Goal: Transaction & Acquisition: Book appointment/travel/reservation

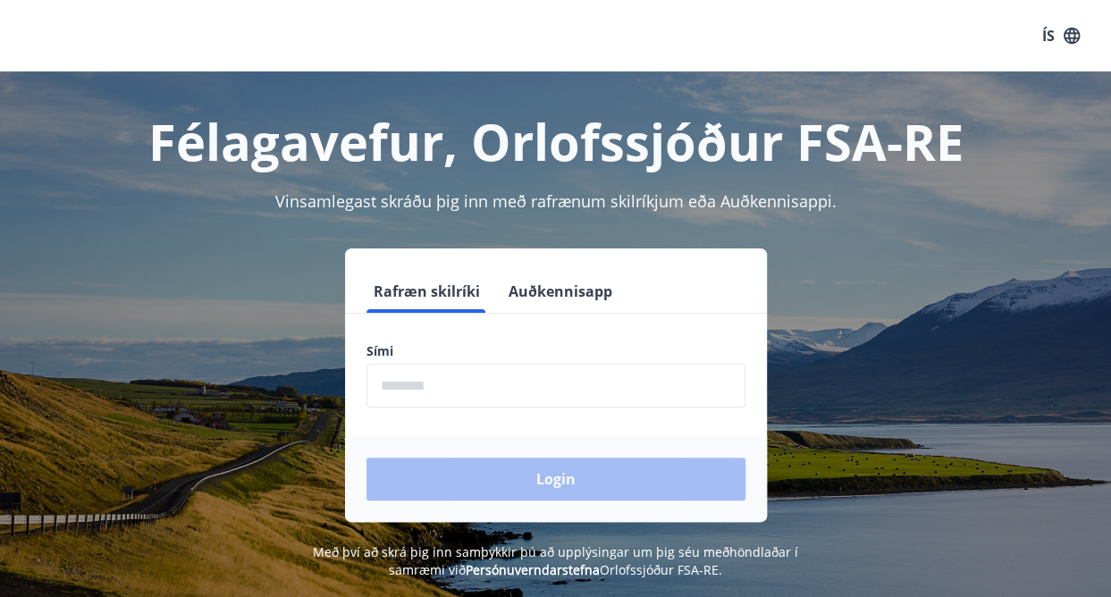
click at [399, 394] on input "phone" at bounding box center [555, 386] width 379 height 44
type input "********"
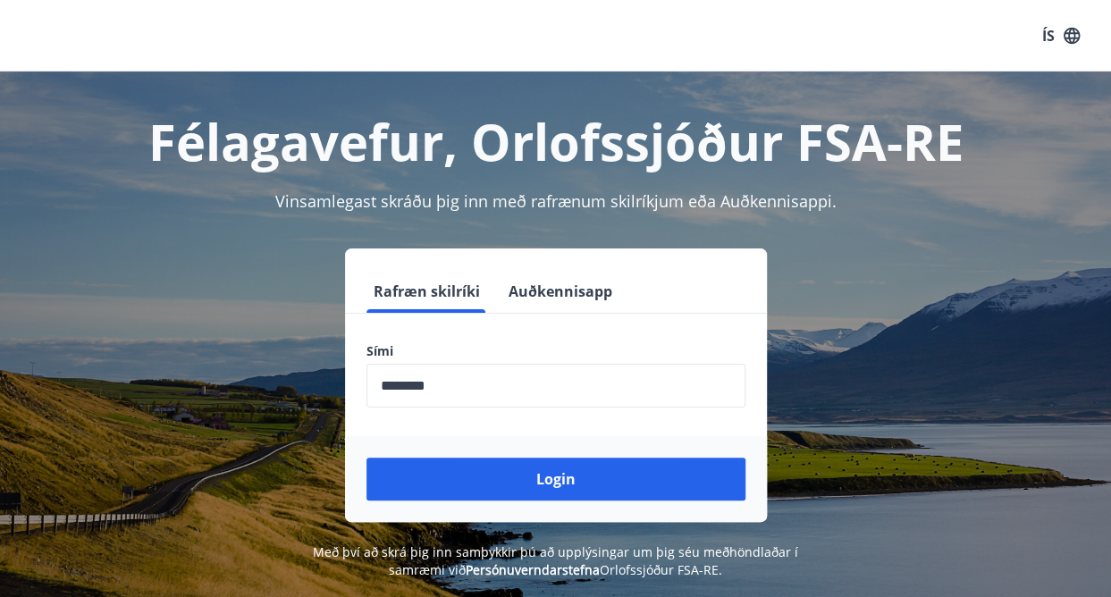
drag, startPoint x: 554, startPoint y: 482, endPoint x: 926, endPoint y: 423, distance: 376.4
click at [926, 423] on div "Rafræn skilríki Auðkennisapp Sími ​ Login" at bounding box center [555, 384] width 1068 height 273
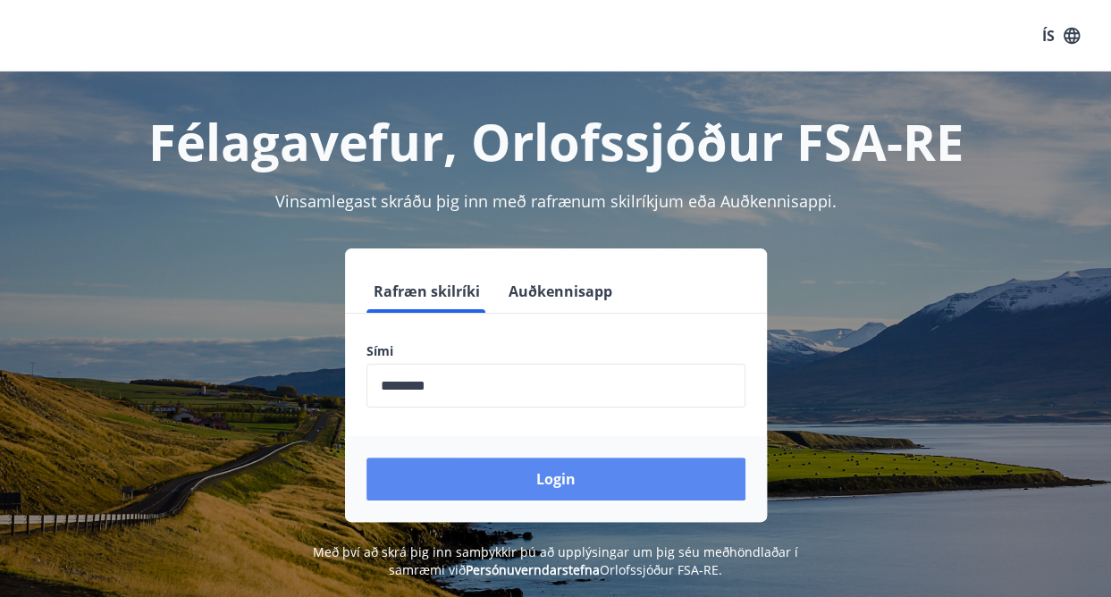
click at [545, 492] on button "Login" at bounding box center [555, 479] width 379 height 43
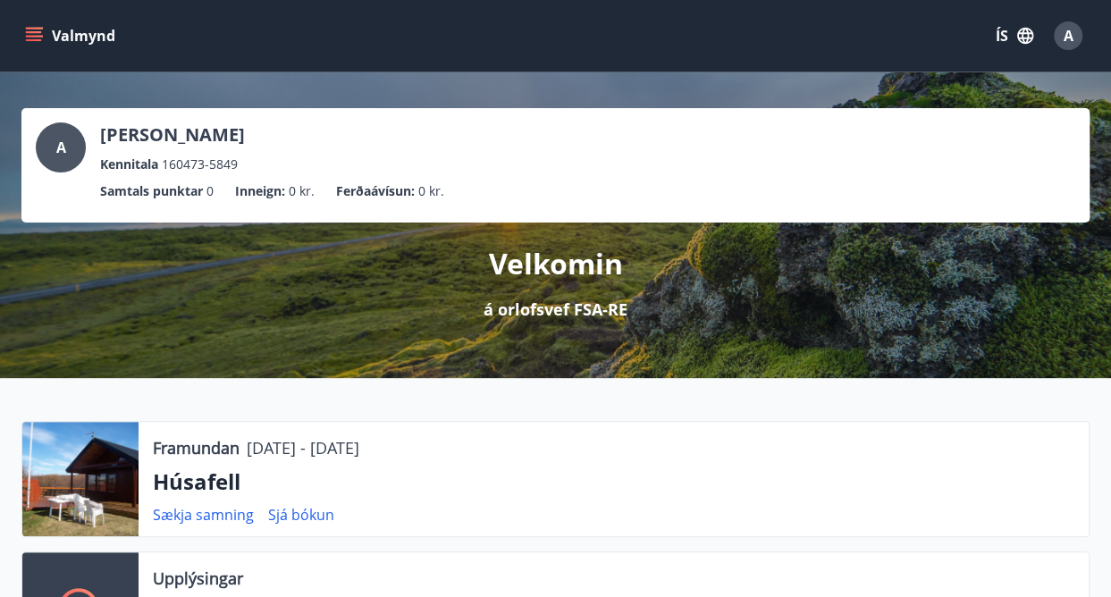
click at [30, 30] on icon "menu" at bounding box center [34, 36] width 18 height 18
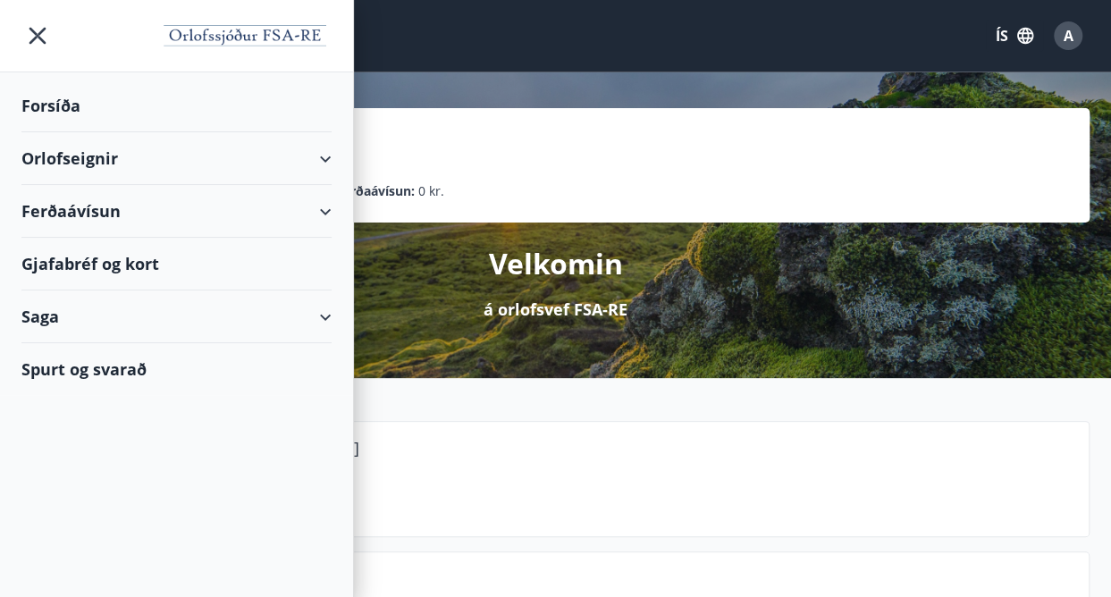
click at [57, 162] on div "Orlofseignir" at bounding box center [176, 158] width 310 height 53
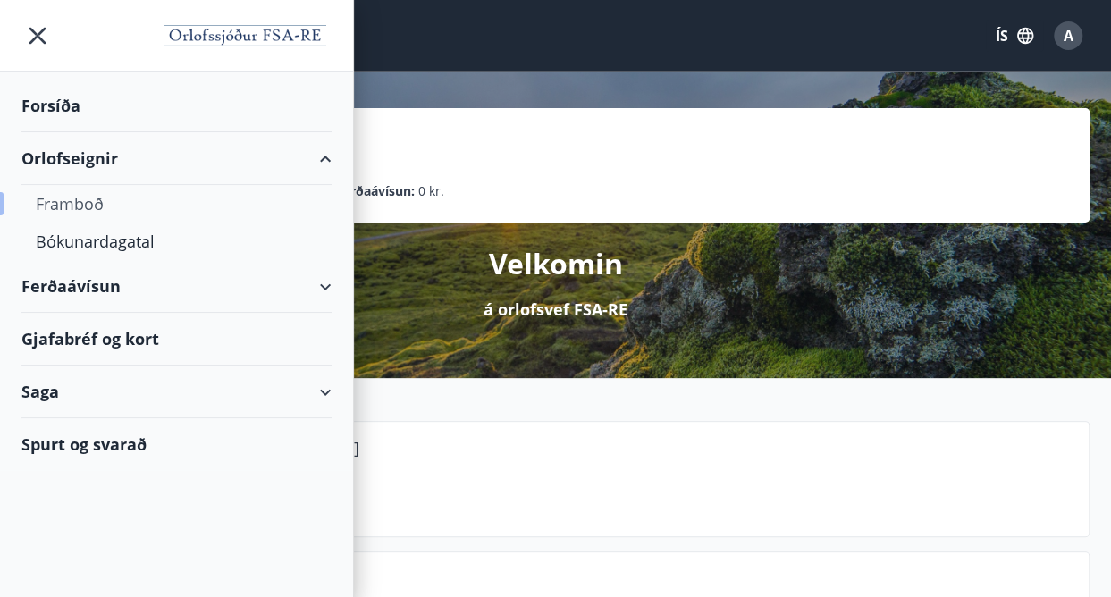
click at [52, 213] on div "Framboð" at bounding box center [176, 204] width 281 height 38
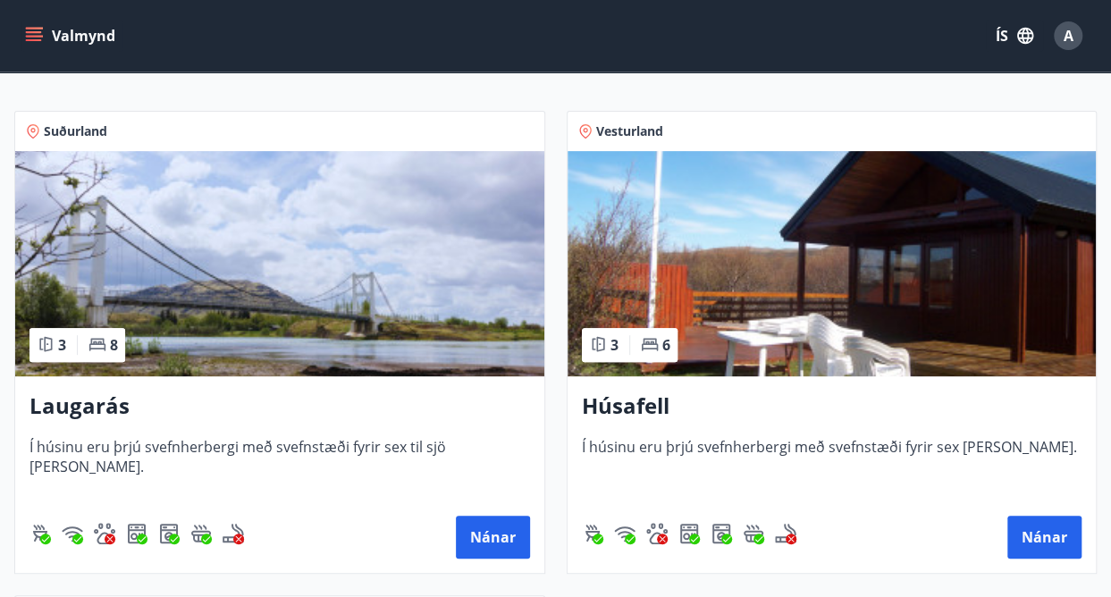
scroll to position [286, 0]
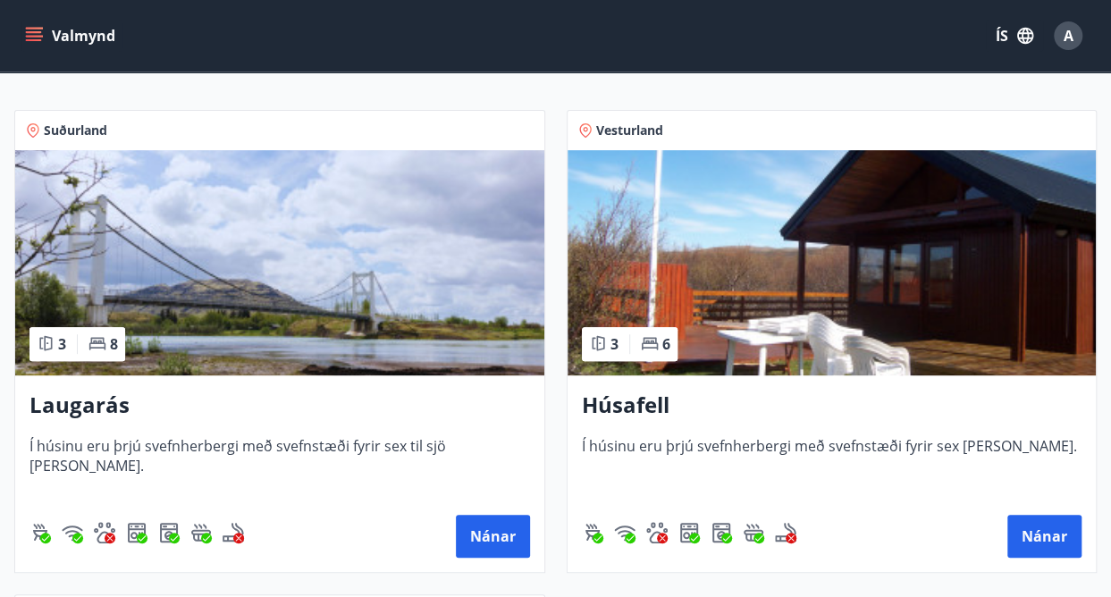
click at [972, 289] on img at bounding box center [831, 262] width 529 height 225
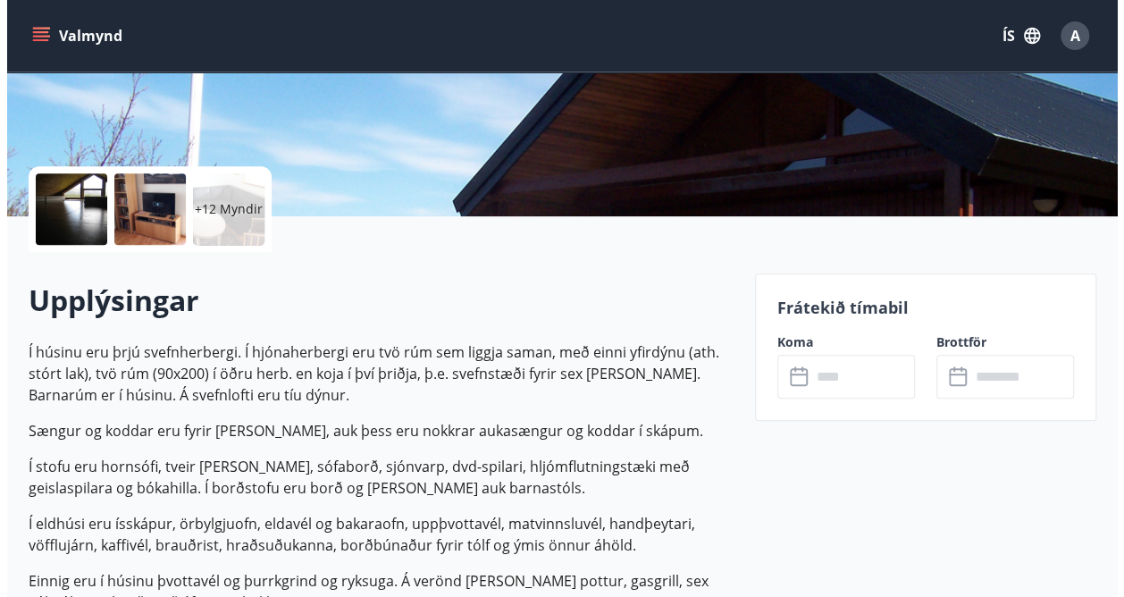
scroll to position [307, 0]
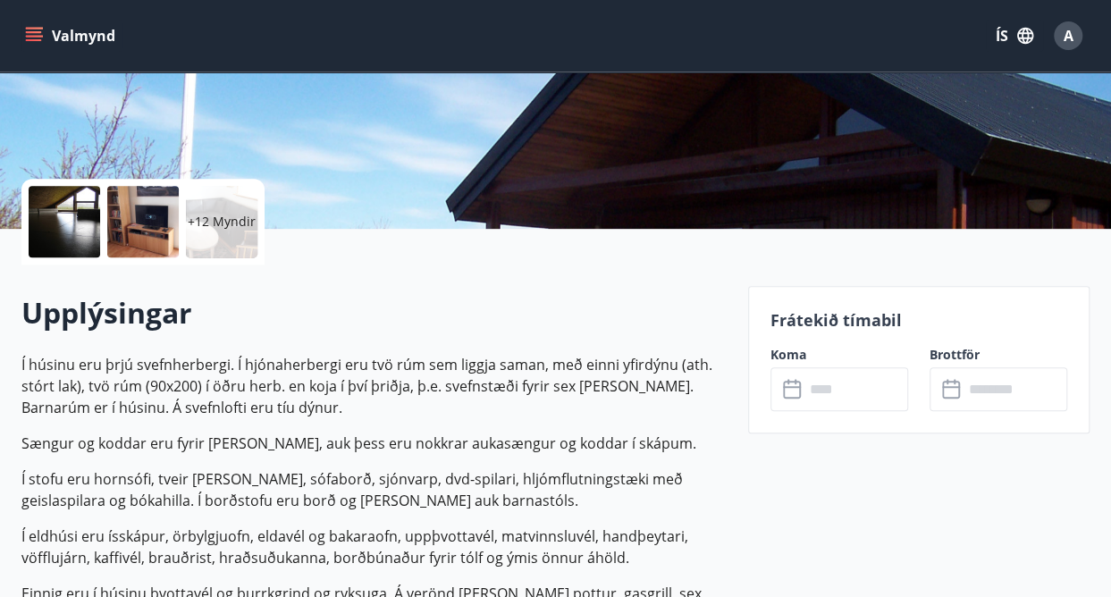
click at [214, 224] on p "+12 Myndir" at bounding box center [222, 222] width 68 height 18
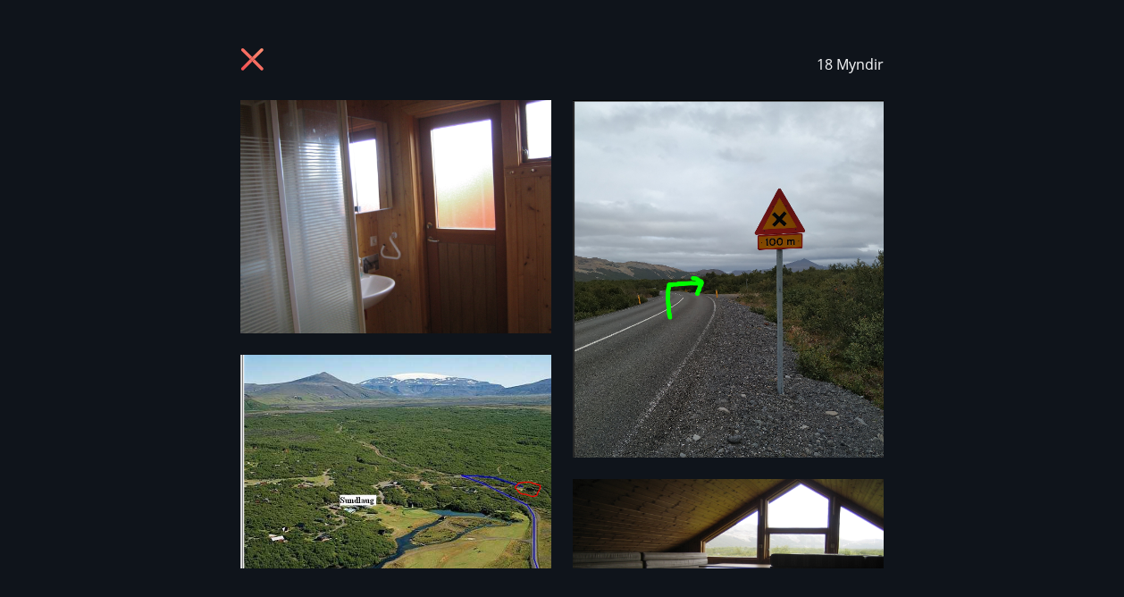
click at [413, 209] on img at bounding box center [395, 216] width 311 height 233
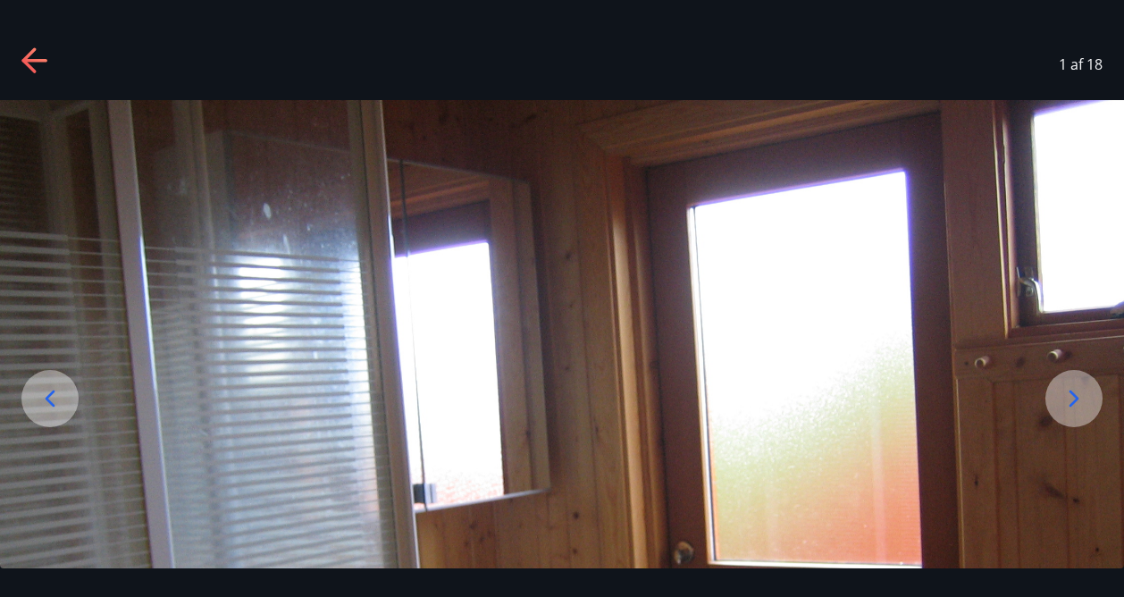
click at [1069, 387] on icon at bounding box center [1074, 398] width 29 height 29
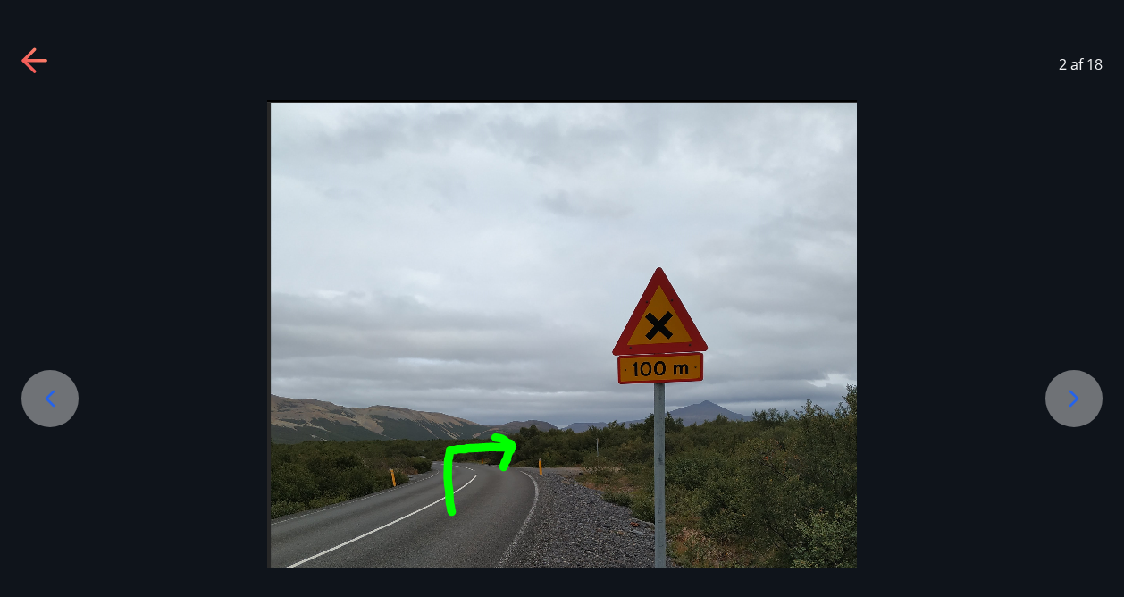
click at [1056, 398] on div at bounding box center [1074, 398] width 57 height 57
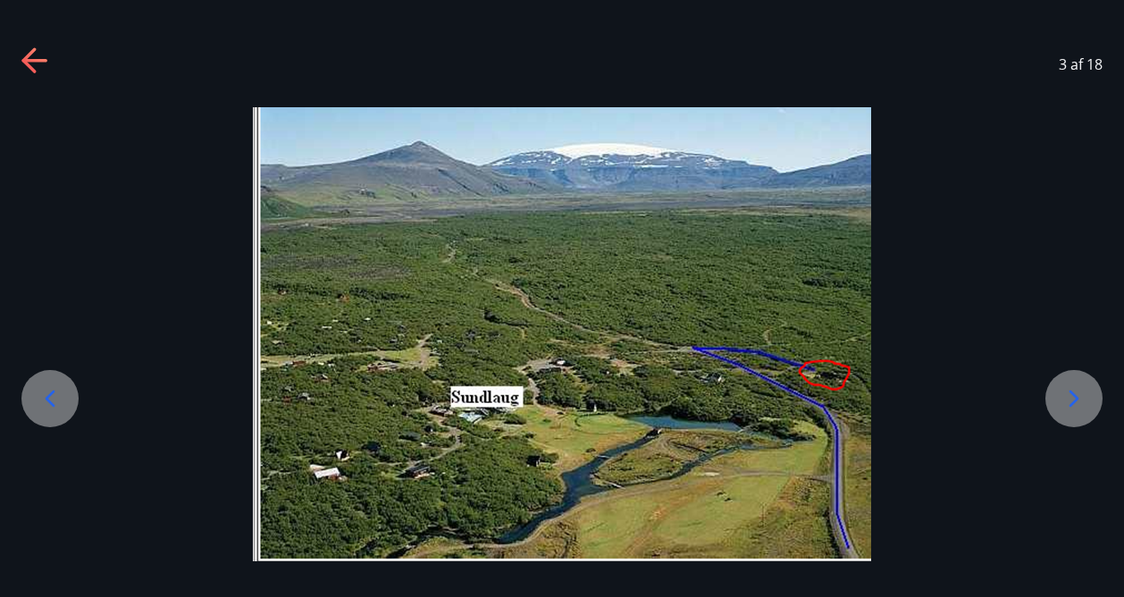
click at [1080, 398] on icon at bounding box center [1074, 398] width 29 height 29
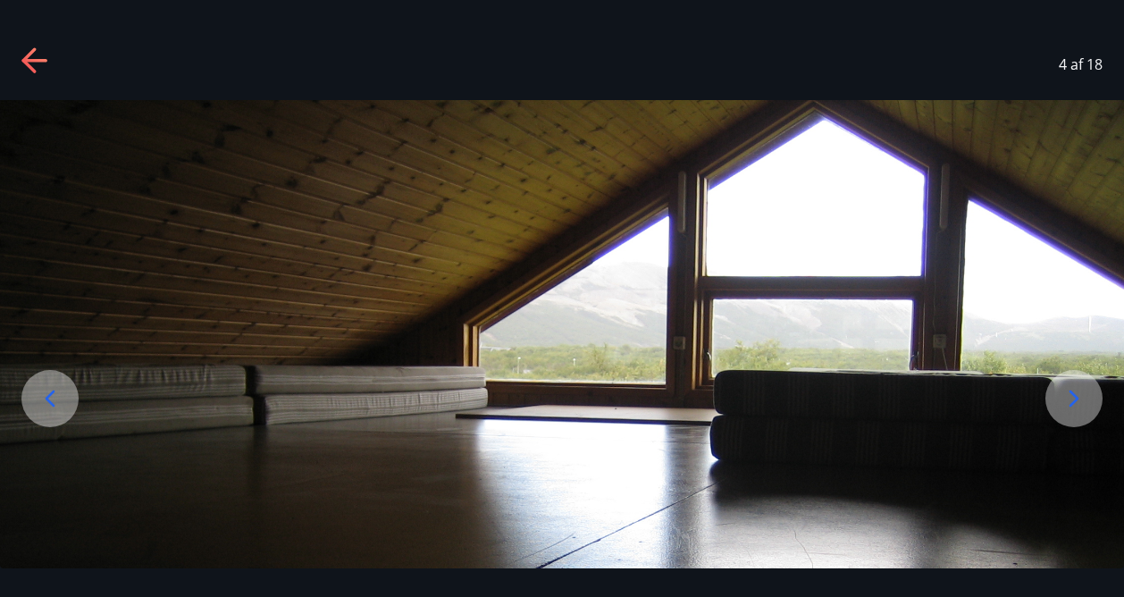
click at [1065, 401] on icon at bounding box center [1074, 398] width 29 height 29
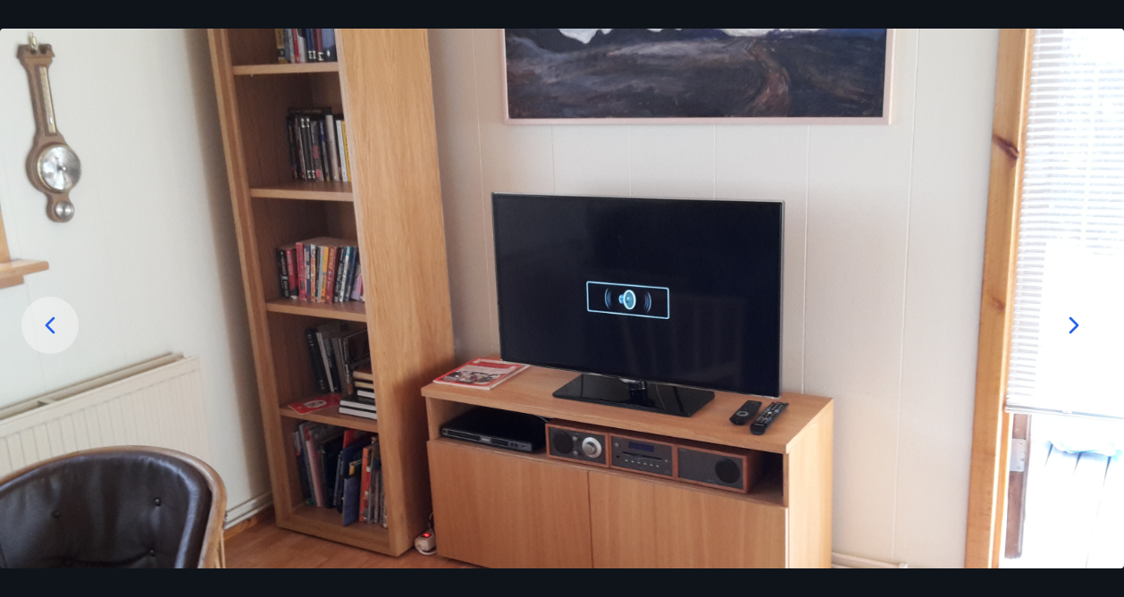
scroll to position [164, 0]
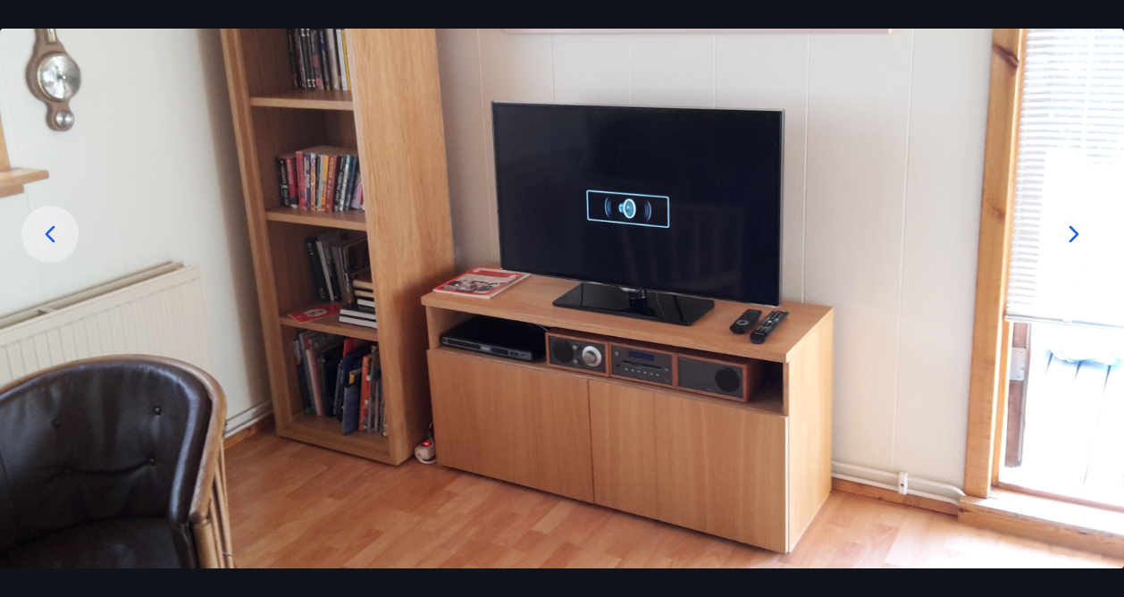
click at [1075, 235] on icon at bounding box center [1075, 234] width 10 height 17
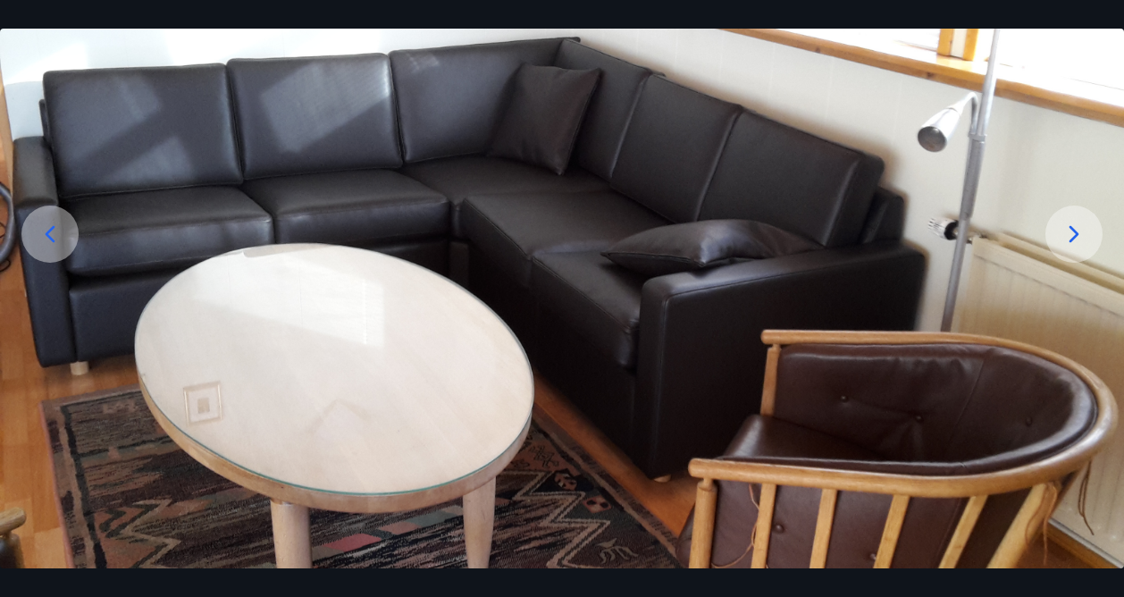
click at [1085, 237] on icon at bounding box center [1074, 234] width 29 height 29
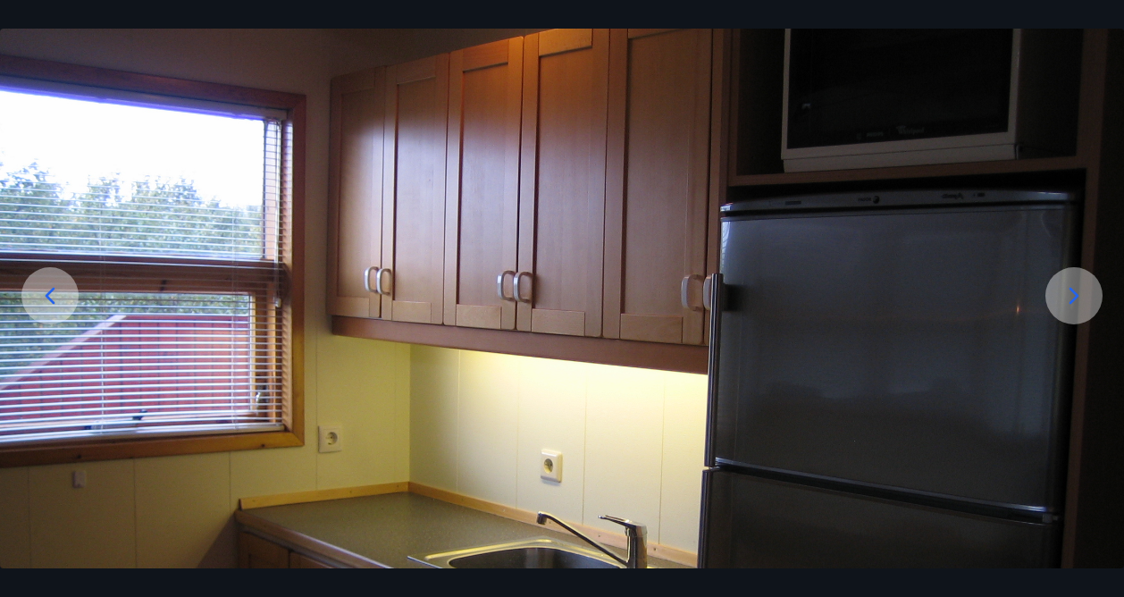
scroll to position [99, 0]
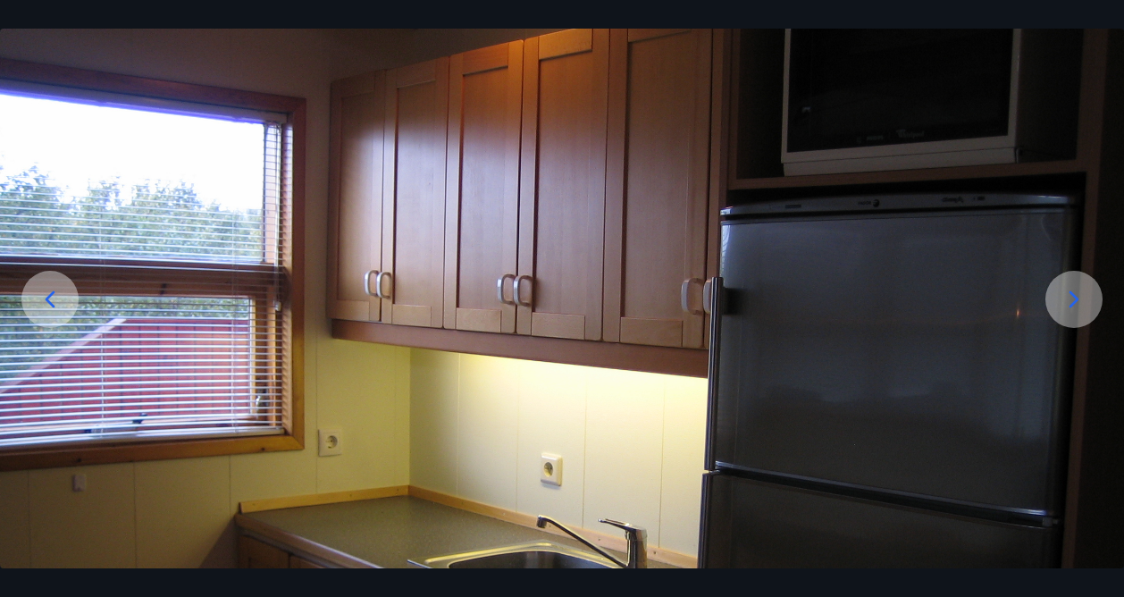
click at [1074, 302] on icon at bounding box center [1075, 299] width 10 height 17
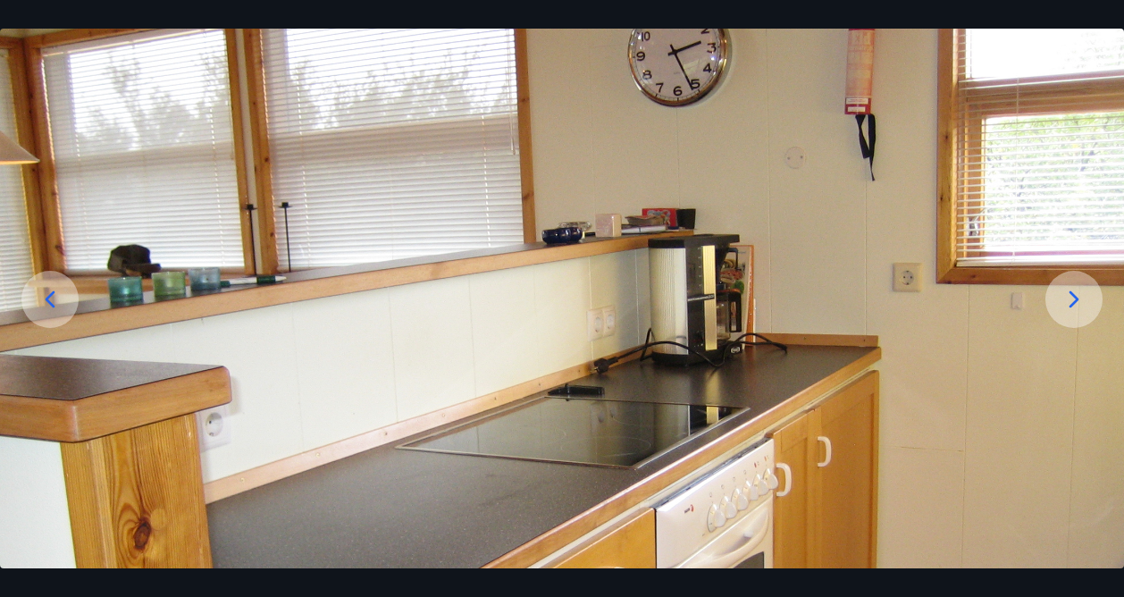
click at [1065, 291] on icon at bounding box center [1074, 299] width 29 height 29
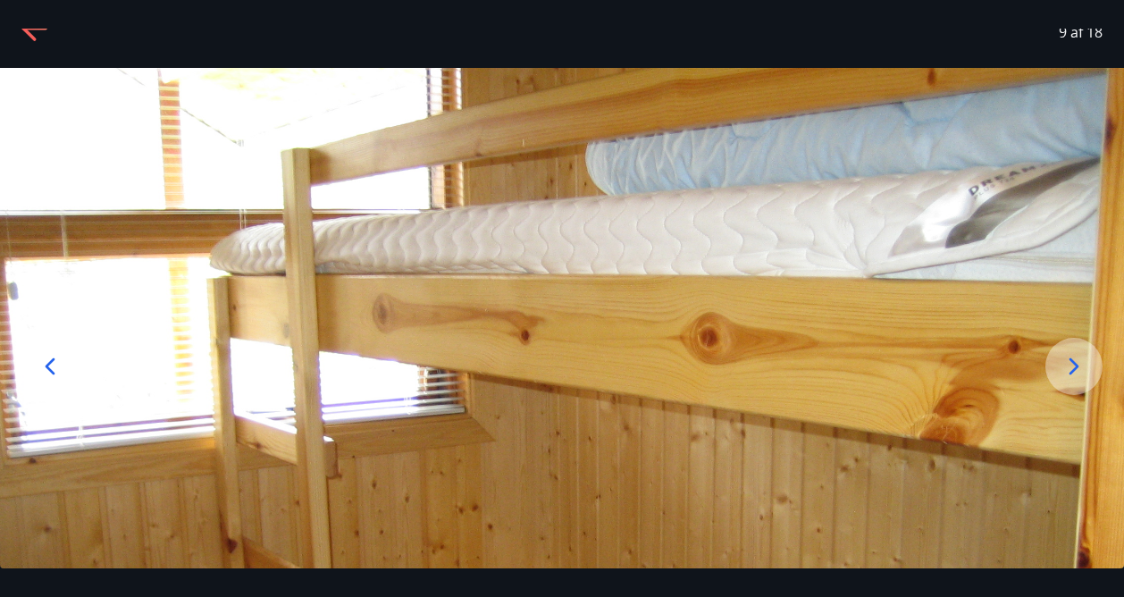
scroll to position [0, 0]
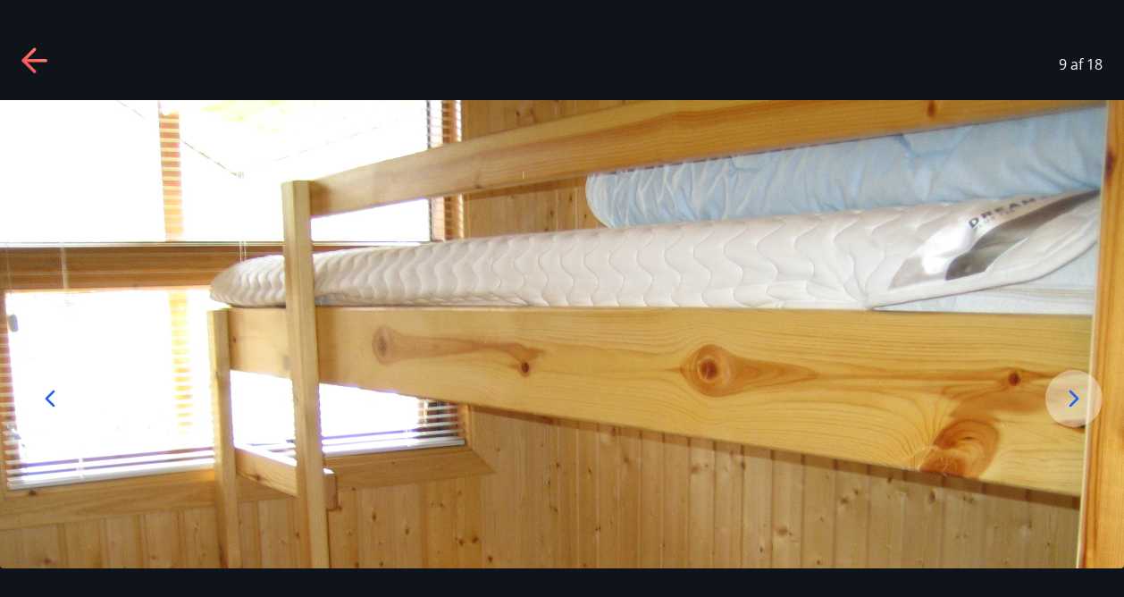
click at [1083, 382] on div at bounding box center [1074, 398] width 57 height 57
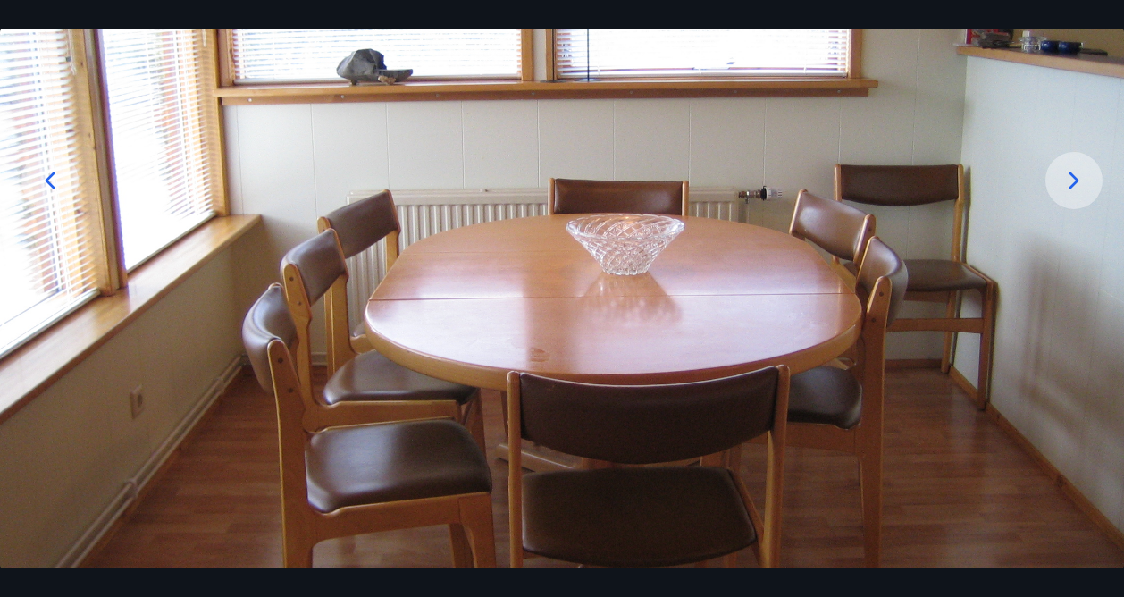
scroll to position [221, 0]
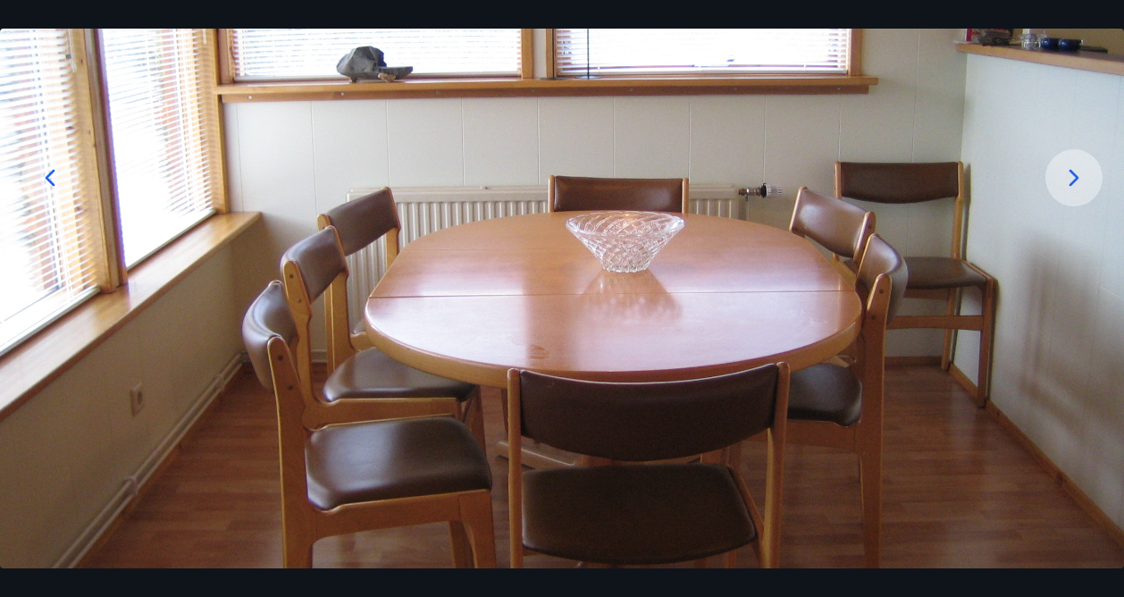
click at [1083, 172] on icon at bounding box center [1074, 178] width 29 height 29
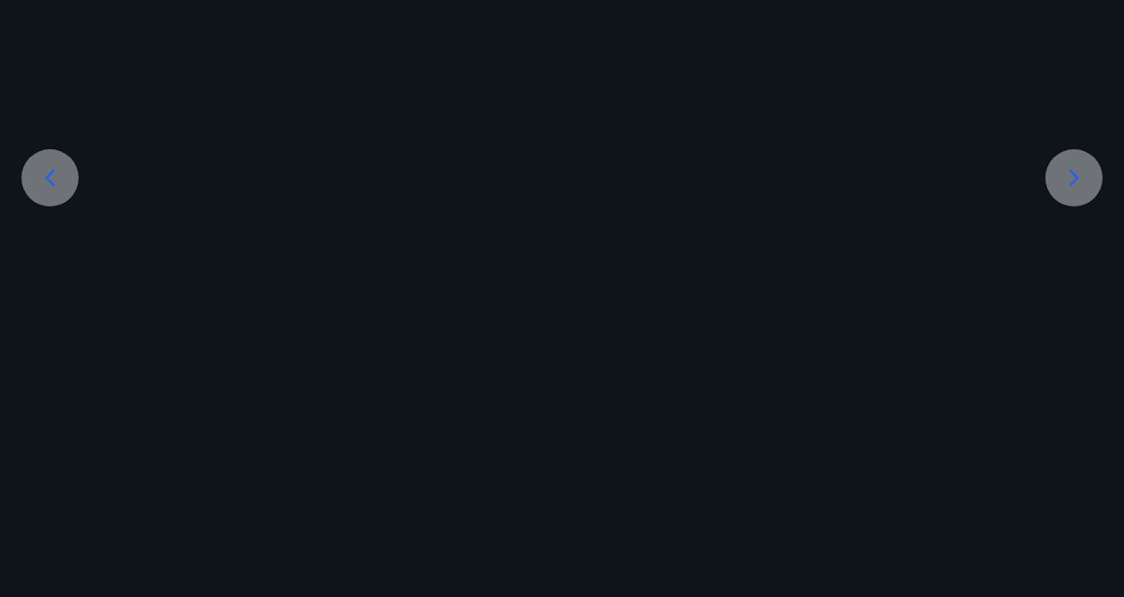
scroll to position [0, 0]
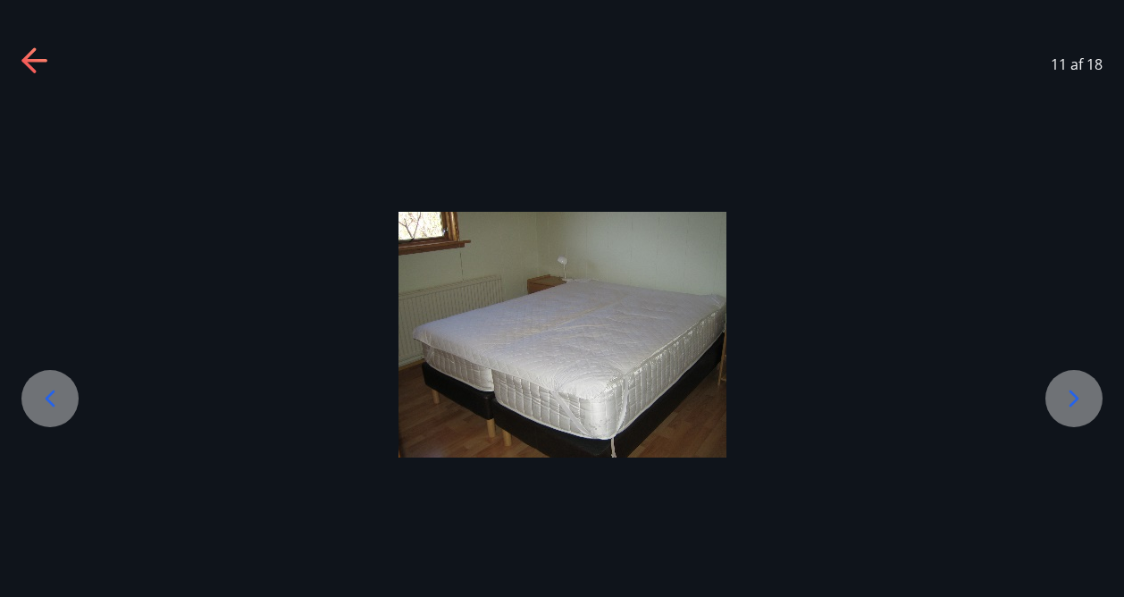
click at [1067, 403] on icon at bounding box center [1074, 398] width 29 height 29
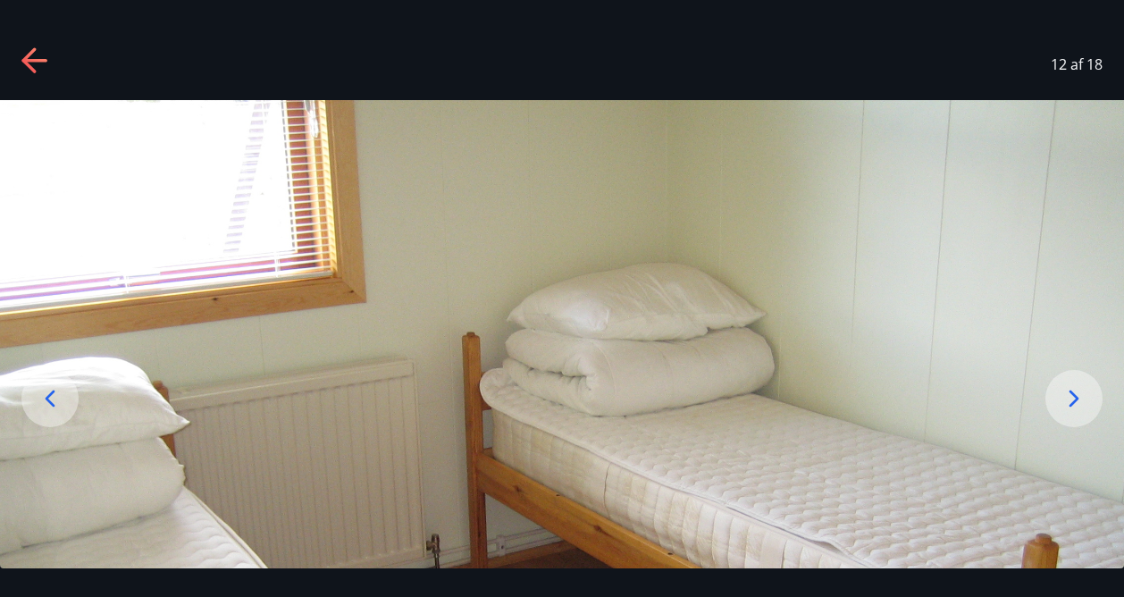
click at [1067, 415] on div at bounding box center [1074, 398] width 57 height 57
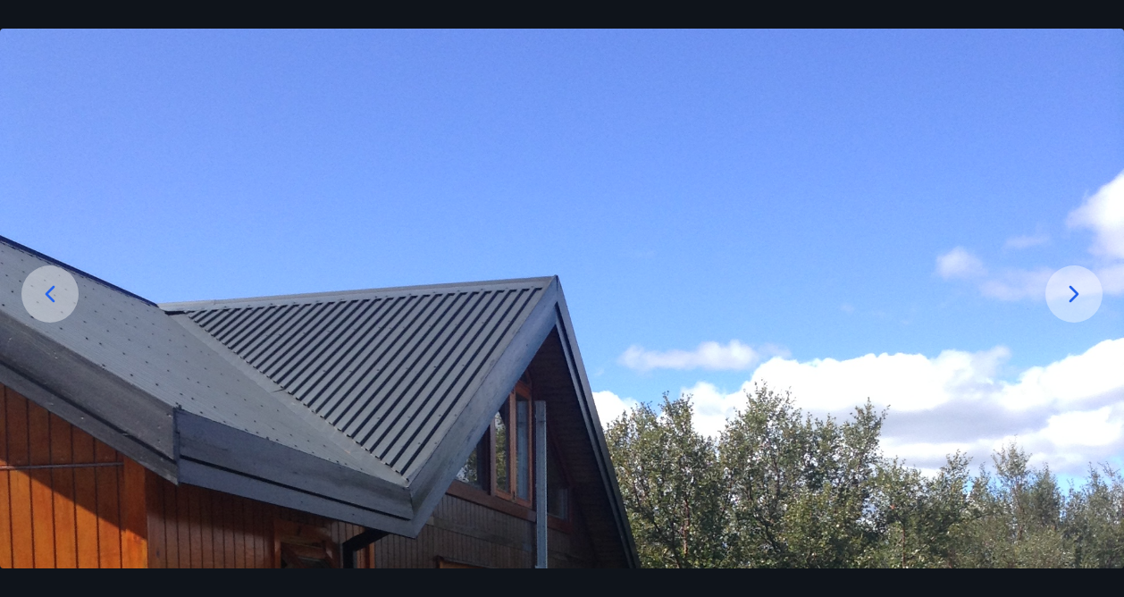
scroll to position [102, 0]
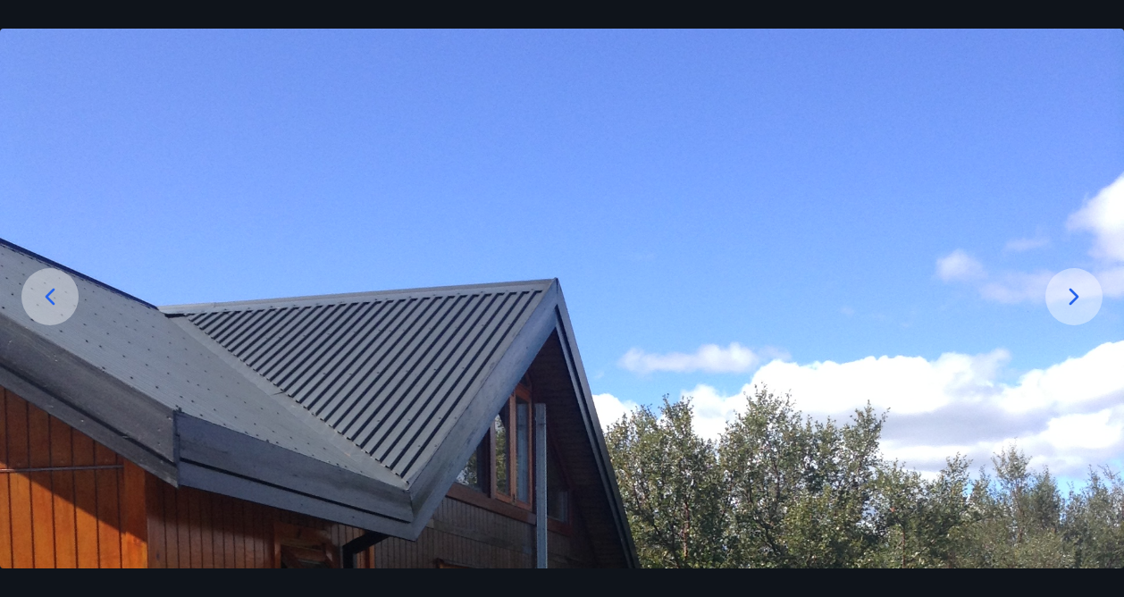
click at [1077, 287] on icon at bounding box center [1074, 296] width 29 height 29
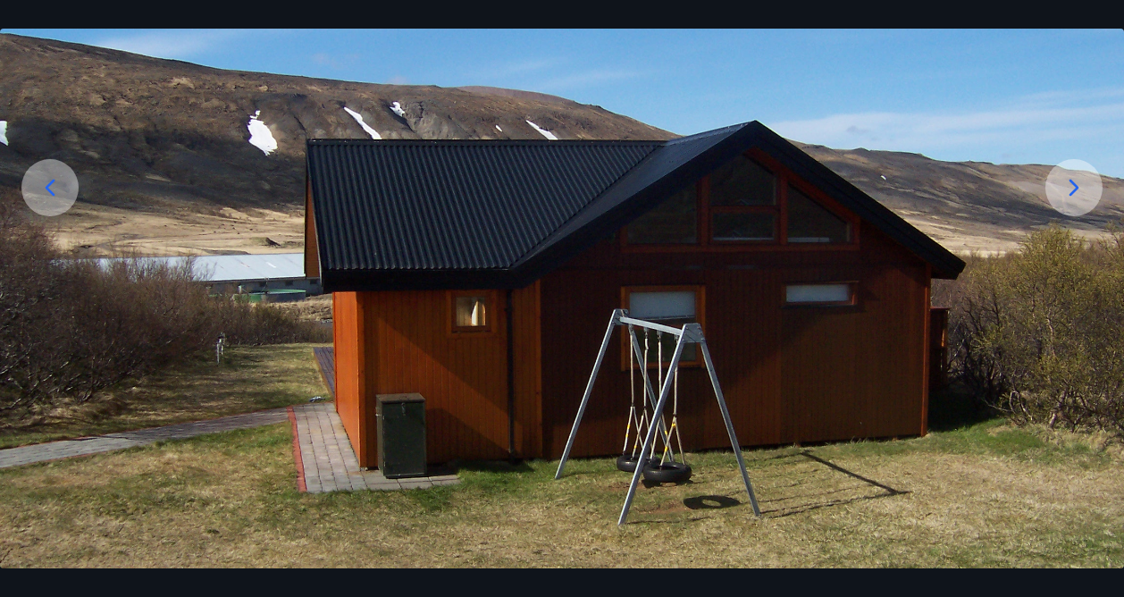
scroll to position [212, 0]
click at [1083, 181] on icon at bounding box center [1074, 186] width 29 height 29
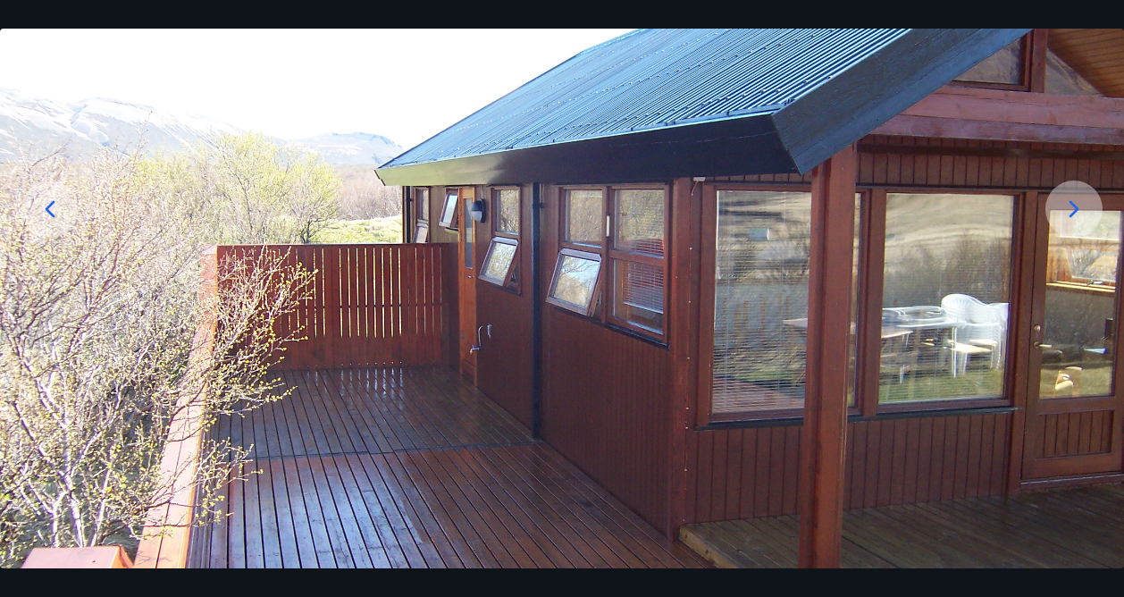
scroll to position [150, 0]
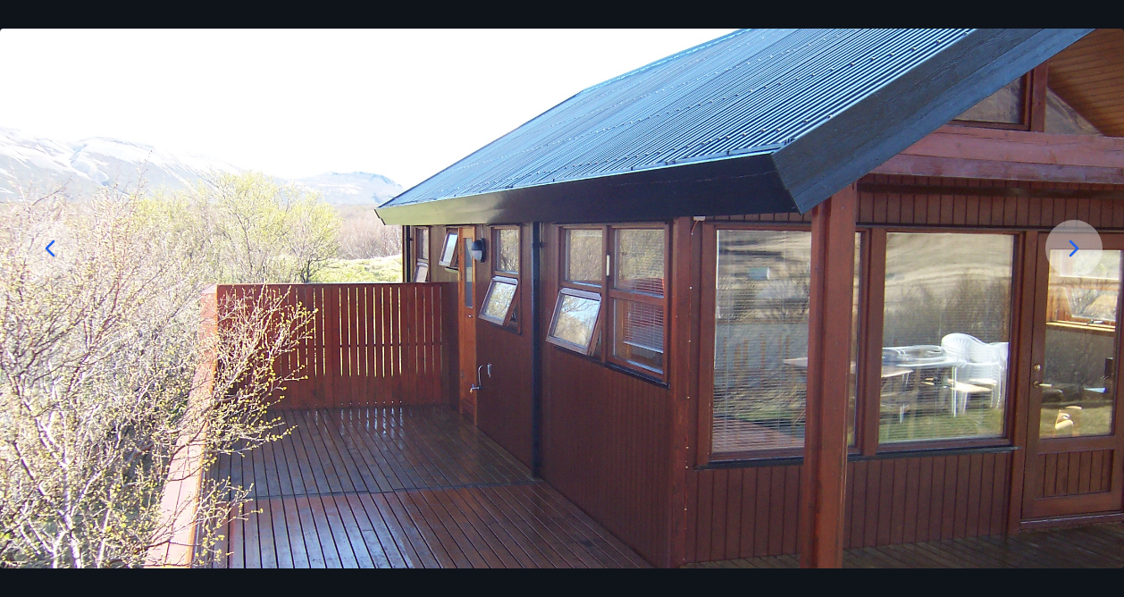
click at [1062, 239] on icon at bounding box center [1074, 248] width 29 height 29
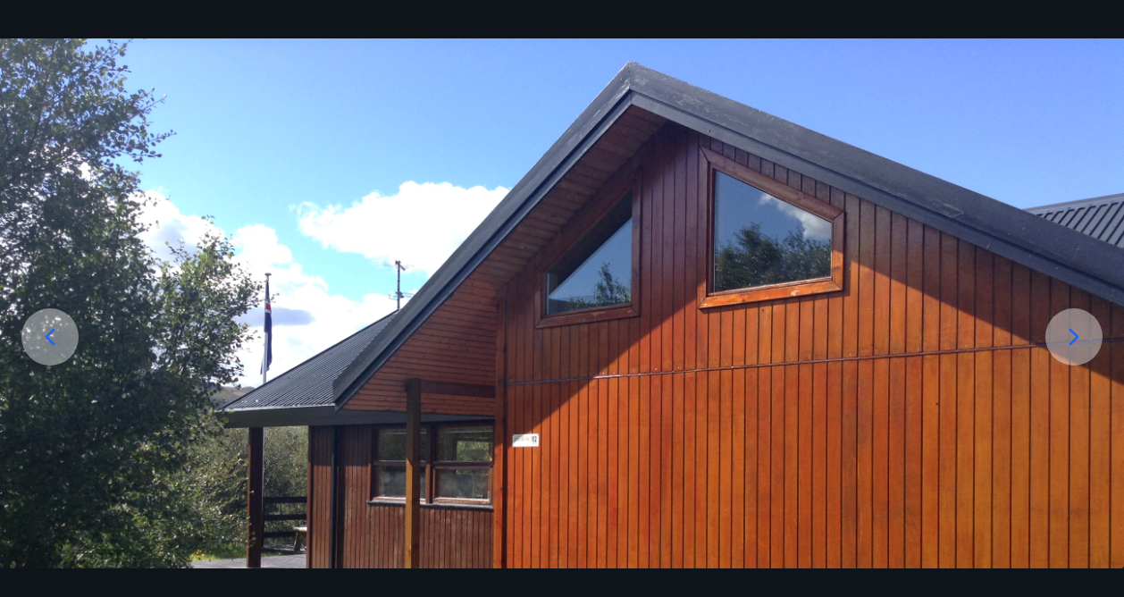
scroll to position [63, 0]
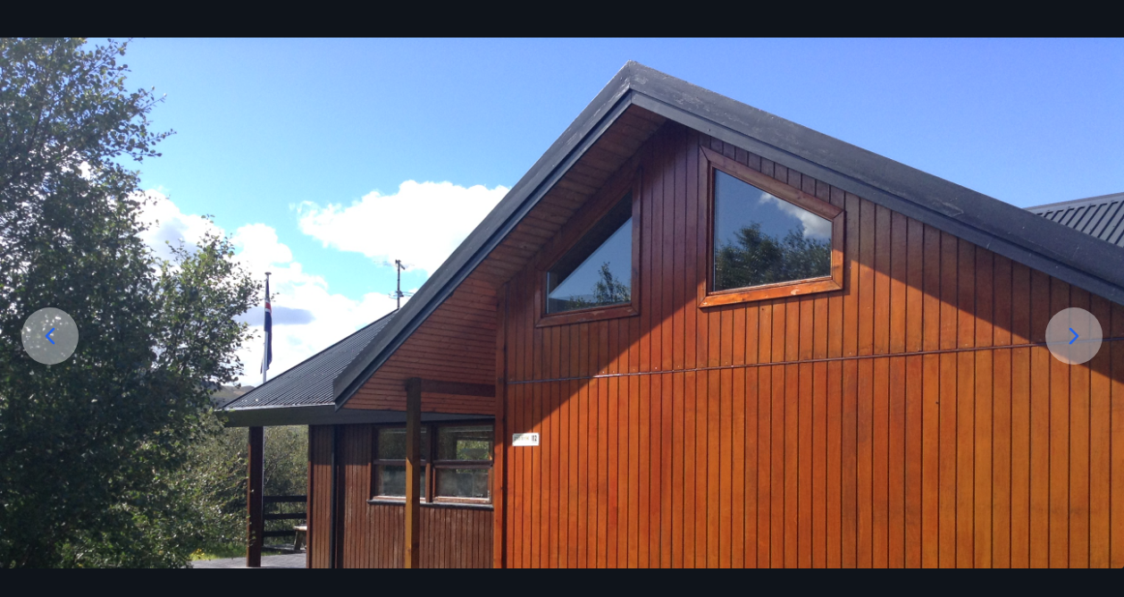
click at [1071, 351] on div at bounding box center [1074, 335] width 57 height 57
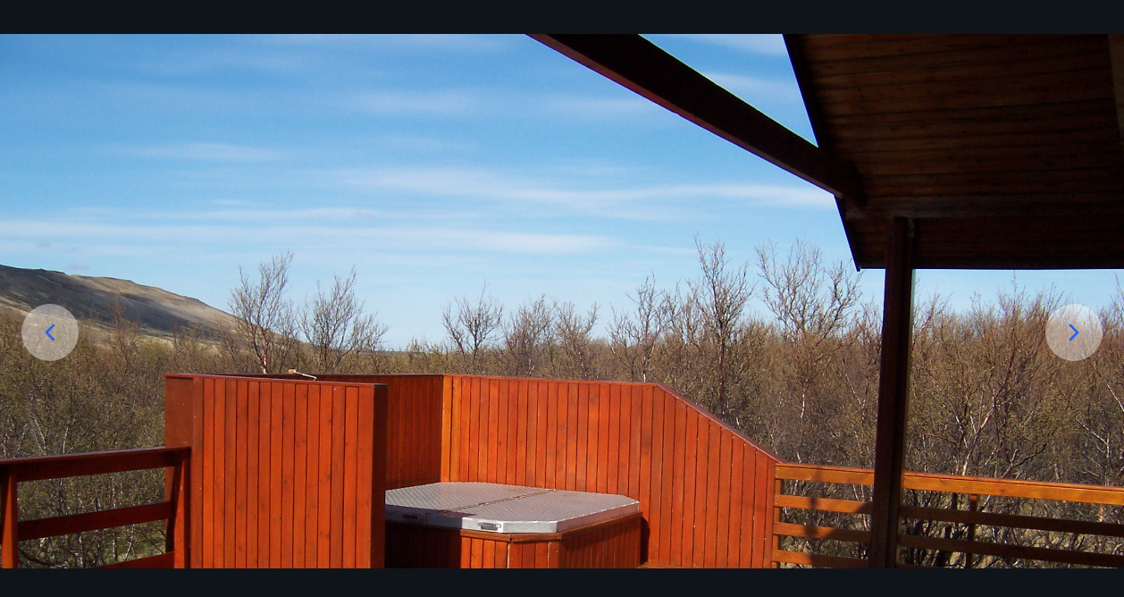
scroll to position [53, 0]
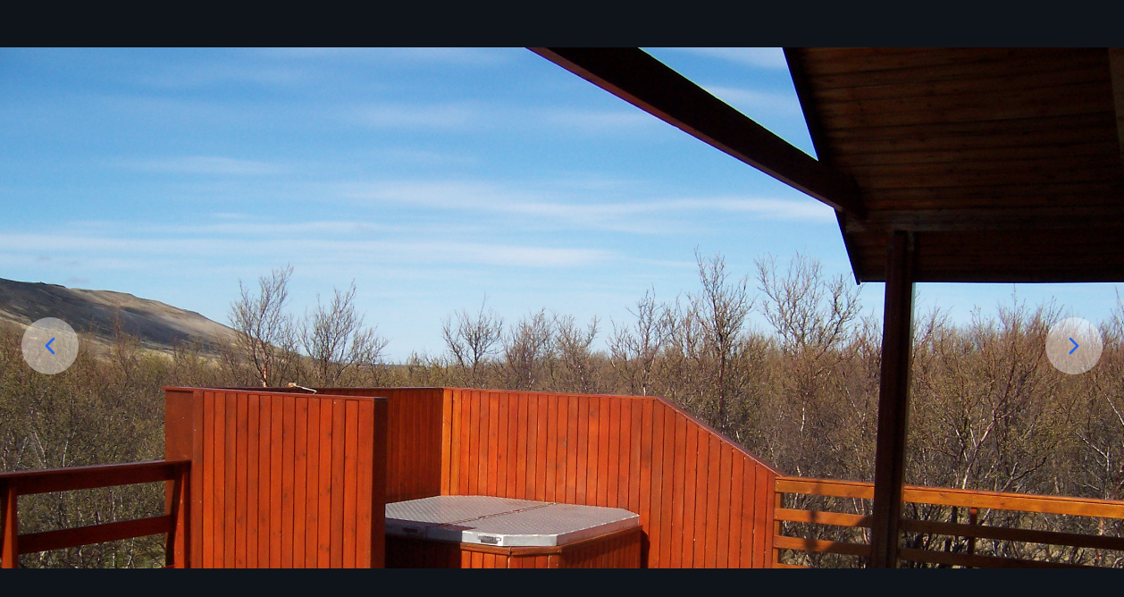
click at [1067, 330] on div at bounding box center [1074, 345] width 57 height 57
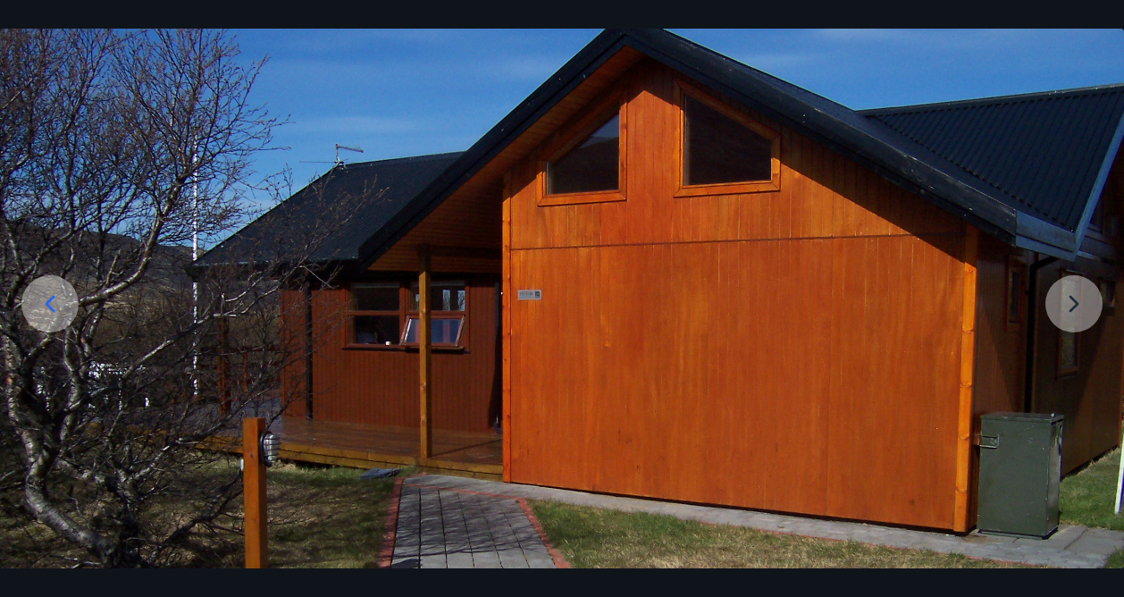
scroll to position [90, 0]
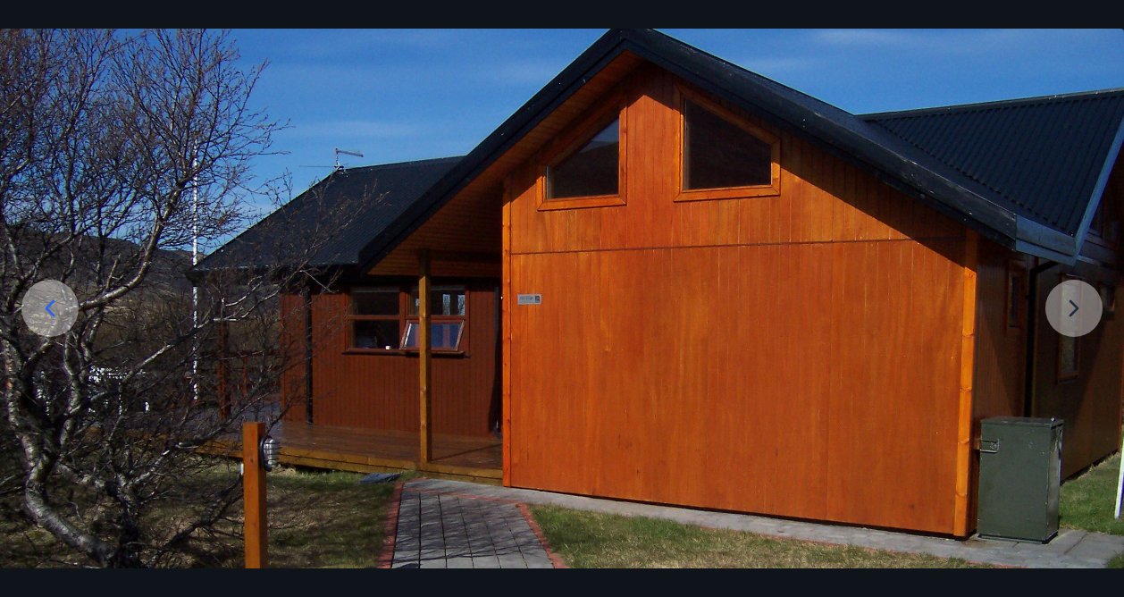
click at [1090, 291] on img at bounding box center [562, 432] width 1124 height 844
click at [1071, 290] on img at bounding box center [562, 432] width 1124 height 844
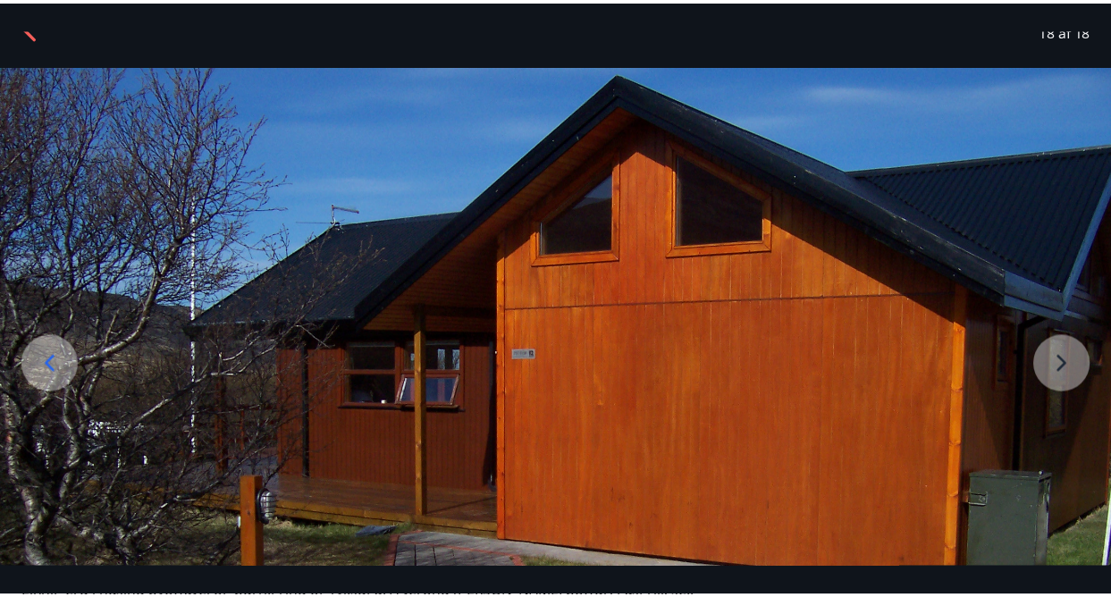
scroll to position [0, 0]
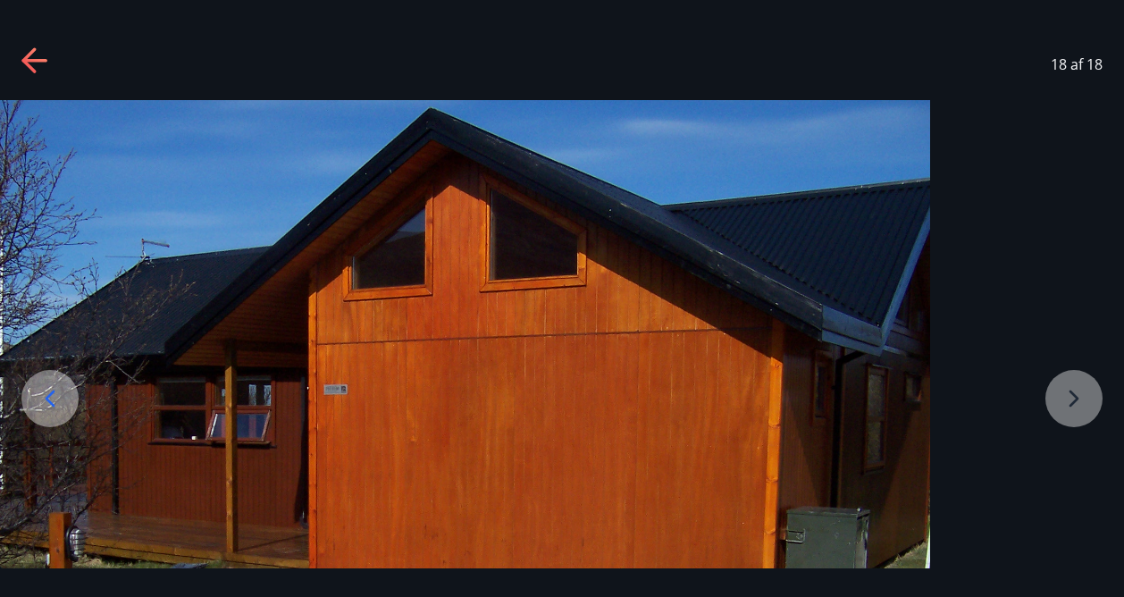
drag, startPoint x: 601, startPoint y: 223, endPoint x: 312, endPoint y: 208, distance: 289.9
click at [312, 208] on img at bounding box center [368, 522] width 1124 height 844
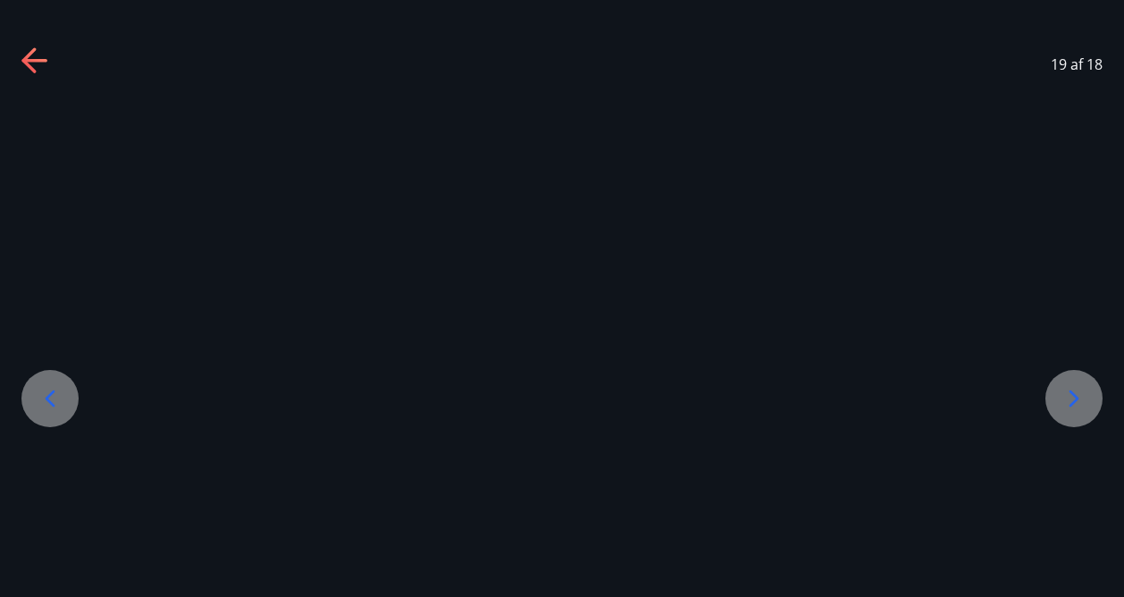
click at [29, 71] on icon at bounding box center [35, 61] width 29 height 29
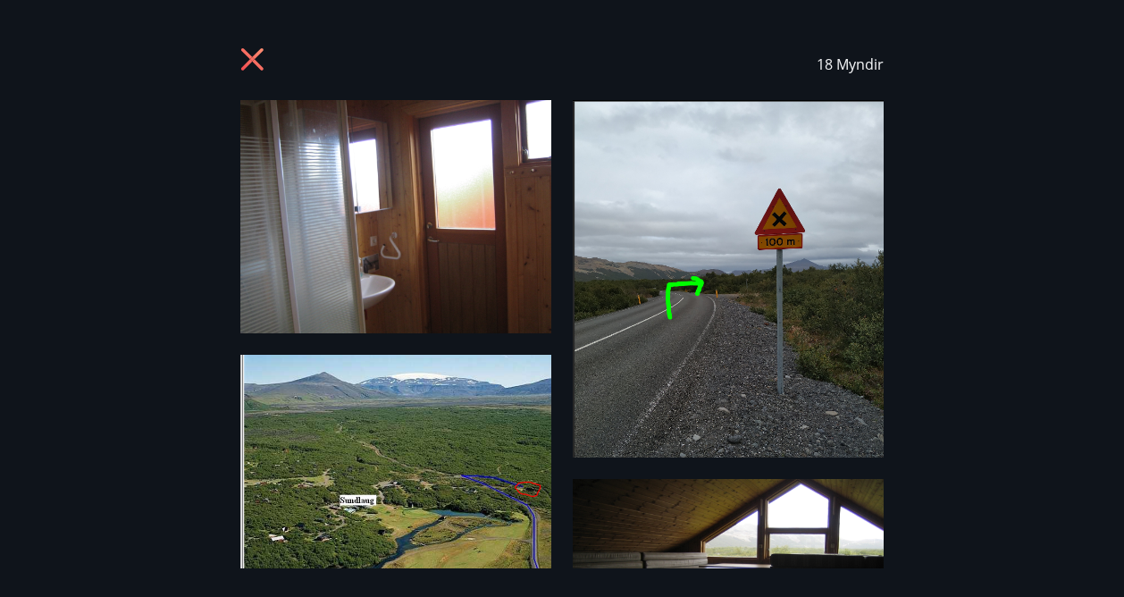
click at [269, 49] on div "18 Myndir" at bounding box center [561, 64] width 643 height 71
click at [258, 56] on icon at bounding box center [254, 61] width 29 height 29
